Goal: Task Accomplishment & Management: Complete application form

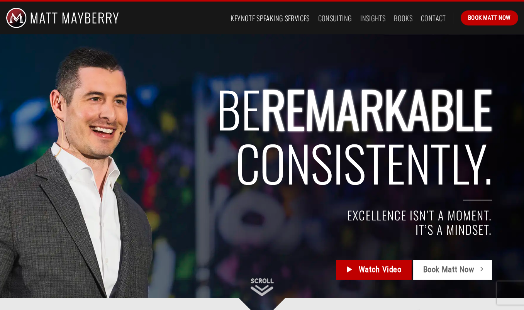
click at [272, 18] on link "Keynote Speaking Services" at bounding box center [269, 18] width 79 height 14
click at [269, 14] on link "Keynote Speaking Services" at bounding box center [269, 18] width 79 height 14
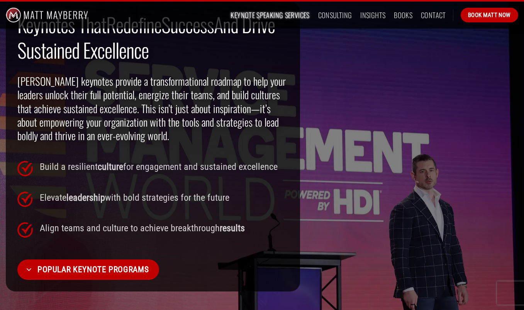
scroll to position [618, 0]
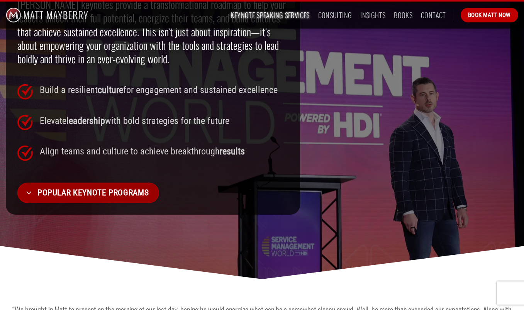
click at [81, 187] on span "Popular Keynote Programs" at bounding box center [92, 192] width 111 height 13
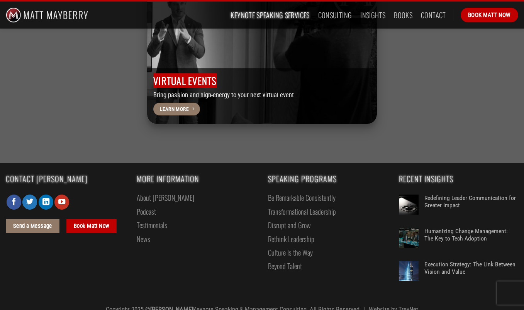
scroll to position [2494, 0]
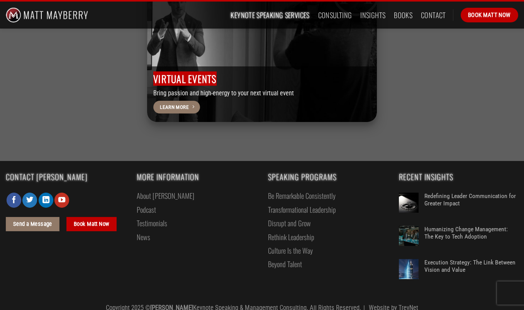
click at [280, 189] on link "Be Remarkable Consistently" at bounding box center [302, 196] width 68 height 14
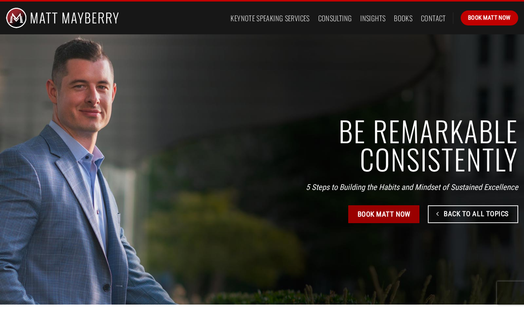
click at [375, 218] on span "Book Matt Now" at bounding box center [383, 213] width 53 height 11
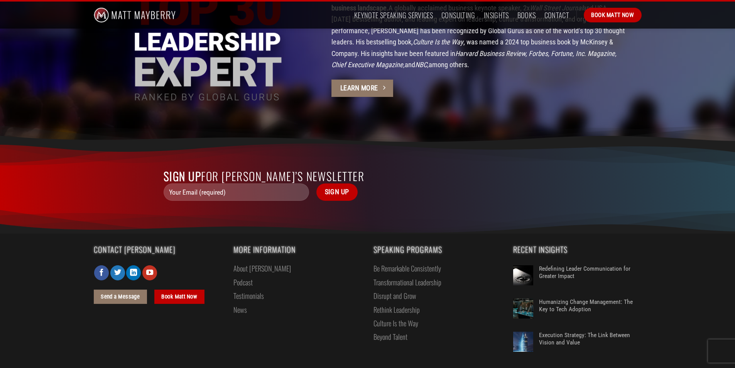
scroll to position [1991, 0]
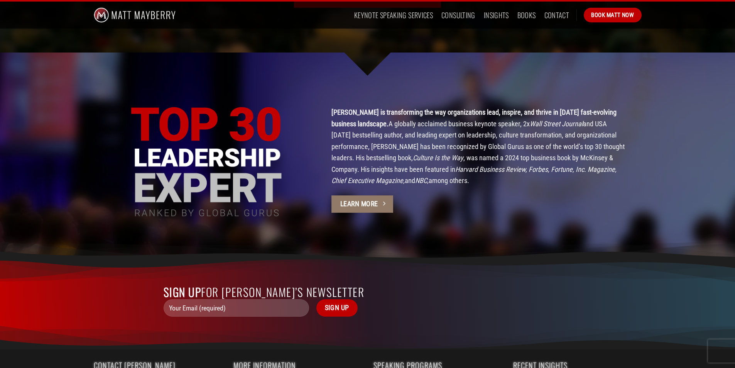
drag, startPoint x: 334, startPoint y: 102, endPoint x: 432, endPoint y: 171, distance: 120.5
click at [432, 171] on div "About Matt Matt Mayberry is transforming the way organizations lead, inspire, a…" at bounding box center [486, 163] width 333 height 113
copy p "Matt Mayberry is transforming the way organizations lead, inspire, and thrive i…"
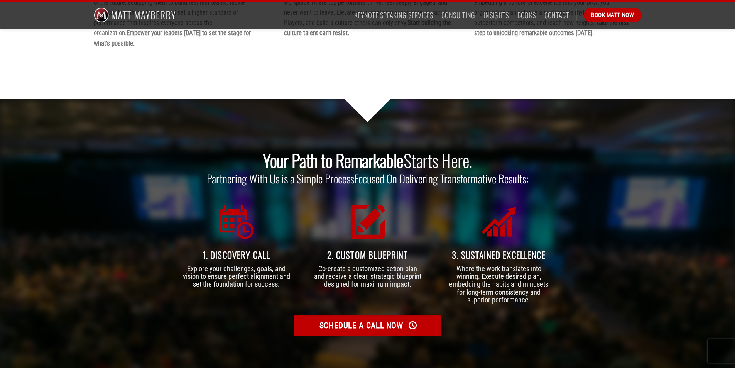
scroll to position [1567, 0]
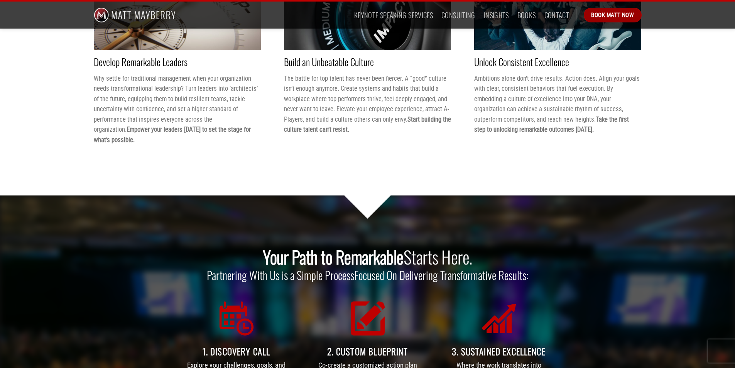
click at [610, 15] on span "Book Matt Now" at bounding box center [612, 14] width 43 height 9
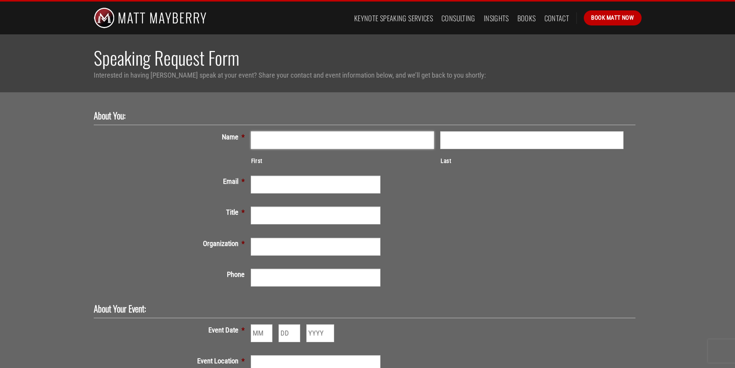
click at [260, 137] on input "First" at bounding box center [342, 140] width 183 height 18
type input "NAIOP"
type input "[PERSON_NAME][EMAIL_ADDRESS][DOMAIN_NAME]"
type input "NAIOP"
type input "[PHONE_NUMBER]"
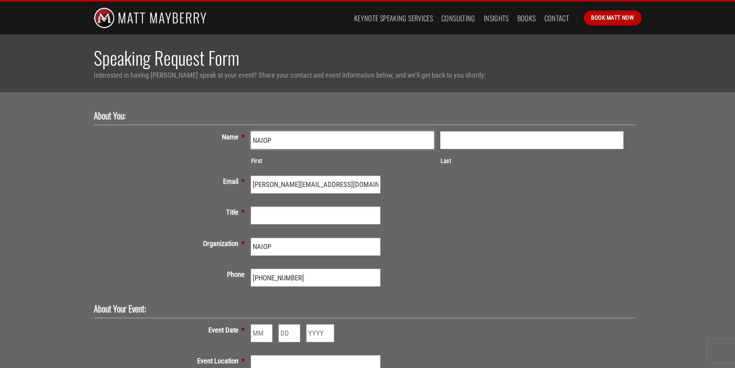
drag, startPoint x: 291, startPoint y: 140, endPoint x: 230, endPoint y: 139, distance: 61.0
click at [230, 139] on li "Name * NAIOP First Last" at bounding box center [368, 150] width 548 height 38
type input "[PERSON_NAME]"
type input "Vice President for Education"
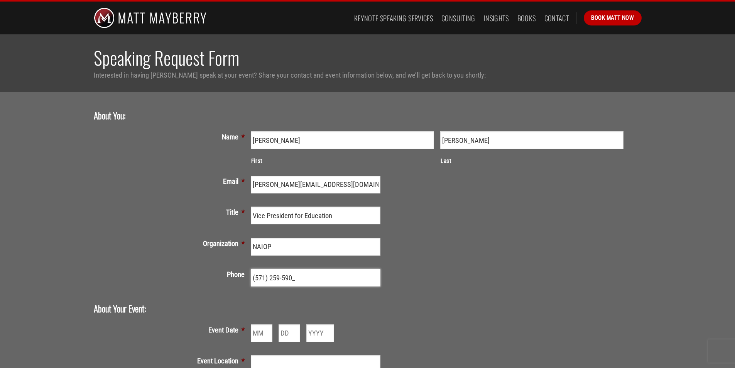
type input "[PHONE_NUMBER]"
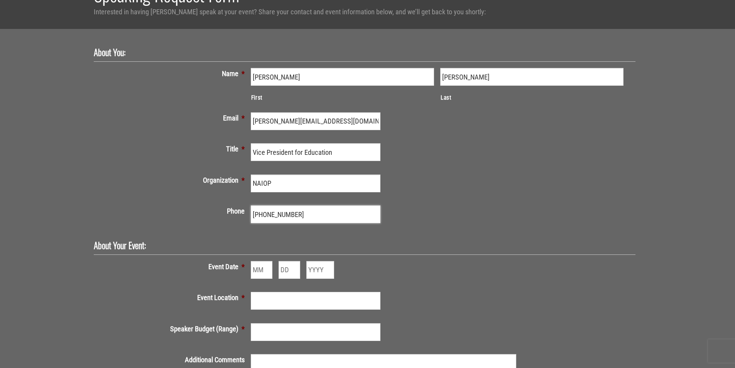
scroll to position [77, 0]
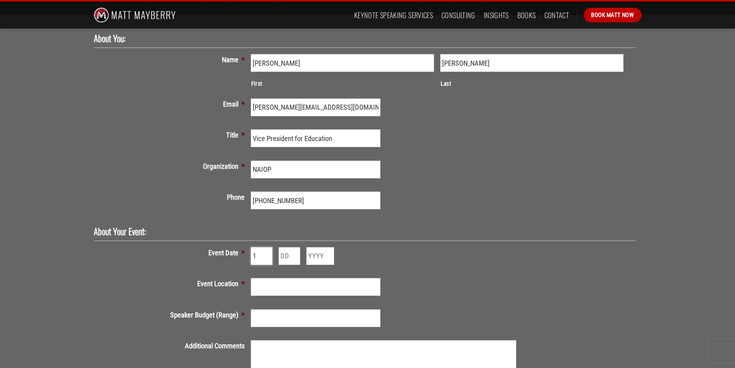
click at [268, 259] on input "1" at bounding box center [262, 256] width 22 height 18
type input "10"
type input "07"
type input "2025"
click at [281, 288] on input "Event Location *" at bounding box center [316, 287] width 130 height 18
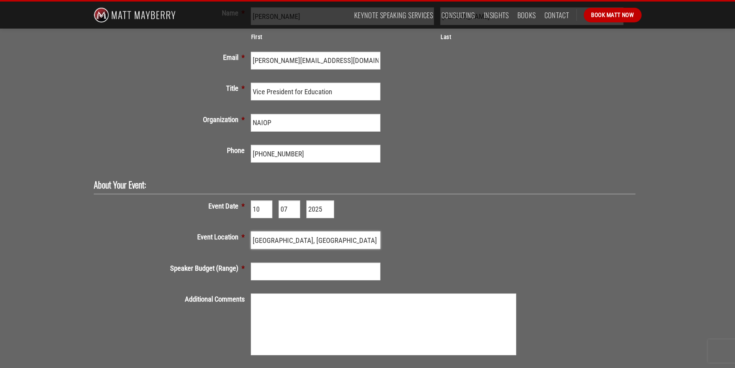
scroll to position [154, 0]
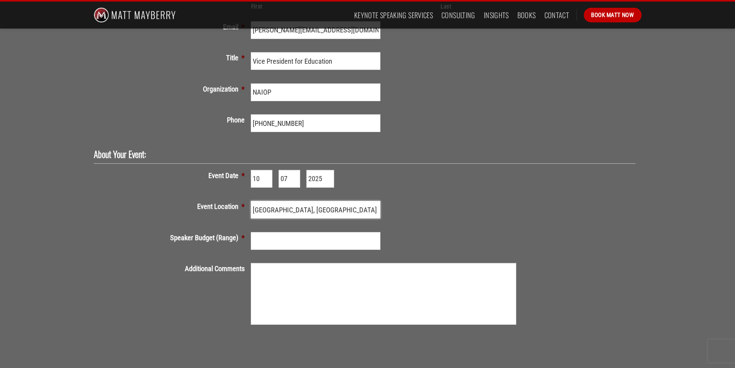
type input "[GEOGRAPHIC_DATA], [GEOGRAPHIC_DATA] - [GEOGRAPHIC_DATA]"
click at [294, 239] on input "Speaker Budget (Range) *" at bounding box center [316, 241] width 130 height 18
type input "15,000"
click at [262, 277] on textarea "Additional Comments" at bounding box center [384, 294] width 266 height 62
paste textarea "NAIOP, the Commercial Real Estate Development Association, is hosting our annua…"
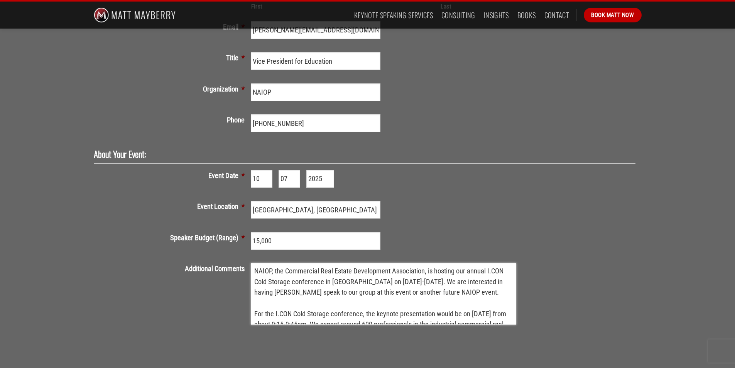
scroll to position [68, 0]
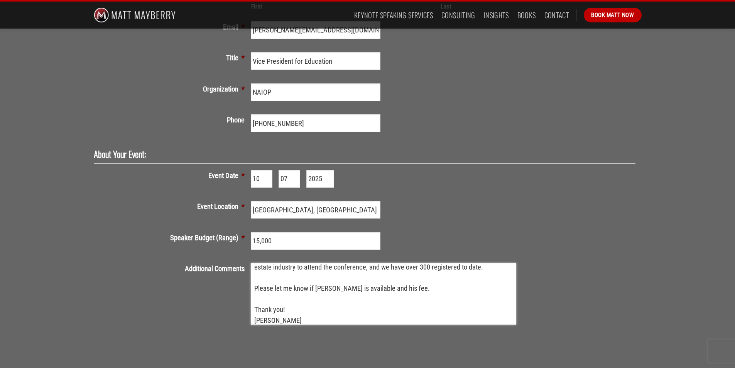
click at [264, 293] on textarea "NAIOP, the Commercial Real Estate Development Association, is hosting our annua…" at bounding box center [384, 294] width 266 height 62
drag, startPoint x: 338, startPoint y: 287, endPoint x: 315, endPoint y: 286, distance: 22.4
click at [315, 286] on textarea "NAIOP, the Commercial Real Estate Development Association, is hosting our annua…" at bounding box center [384, 294] width 266 height 62
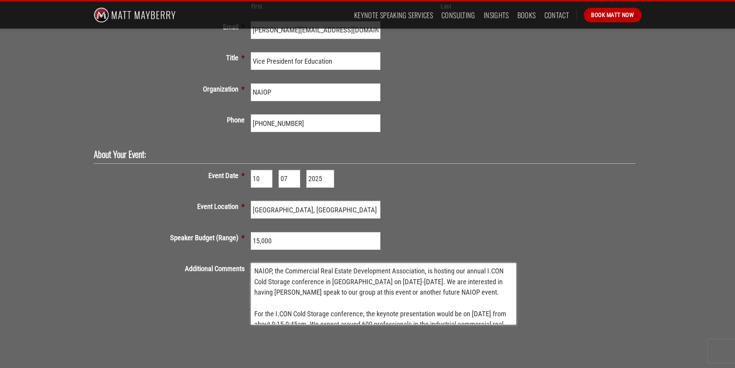
drag, startPoint x: 300, startPoint y: 292, endPoint x: 255, endPoint y: 291, distance: 45.2
click at [255, 291] on textarea "NAIOP, the Commercial Real Estate Development Association, is hosting our annua…" at bounding box center [384, 294] width 266 height 62
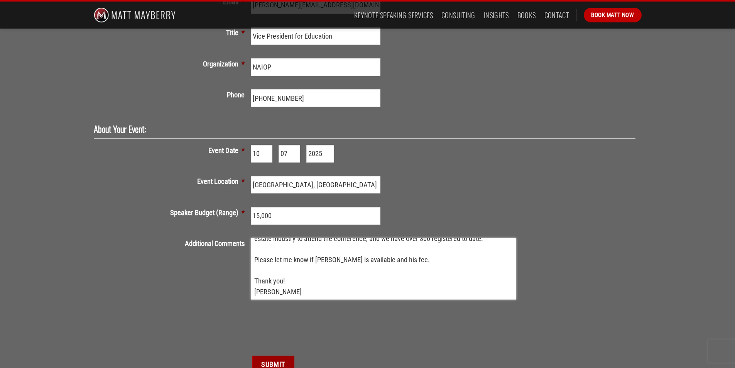
scroll to position [193, 0]
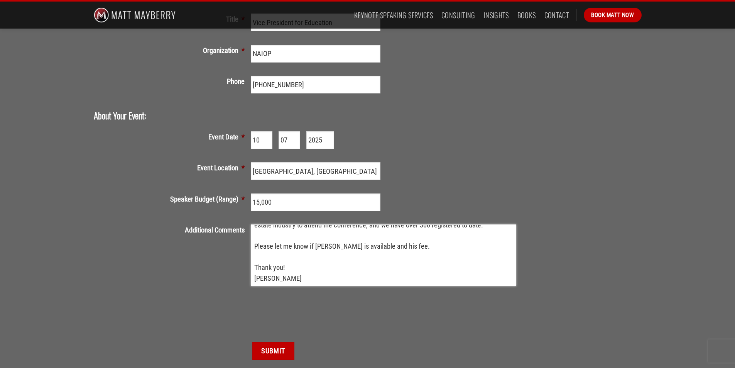
type textarea "NAIOP, the Commercial Real Estate Development Association, is hosting our annua…"
click at [266, 352] on input "Submit" at bounding box center [273, 351] width 42 height 18
